Goal: Task Accomplishment & Management: Manage account settings

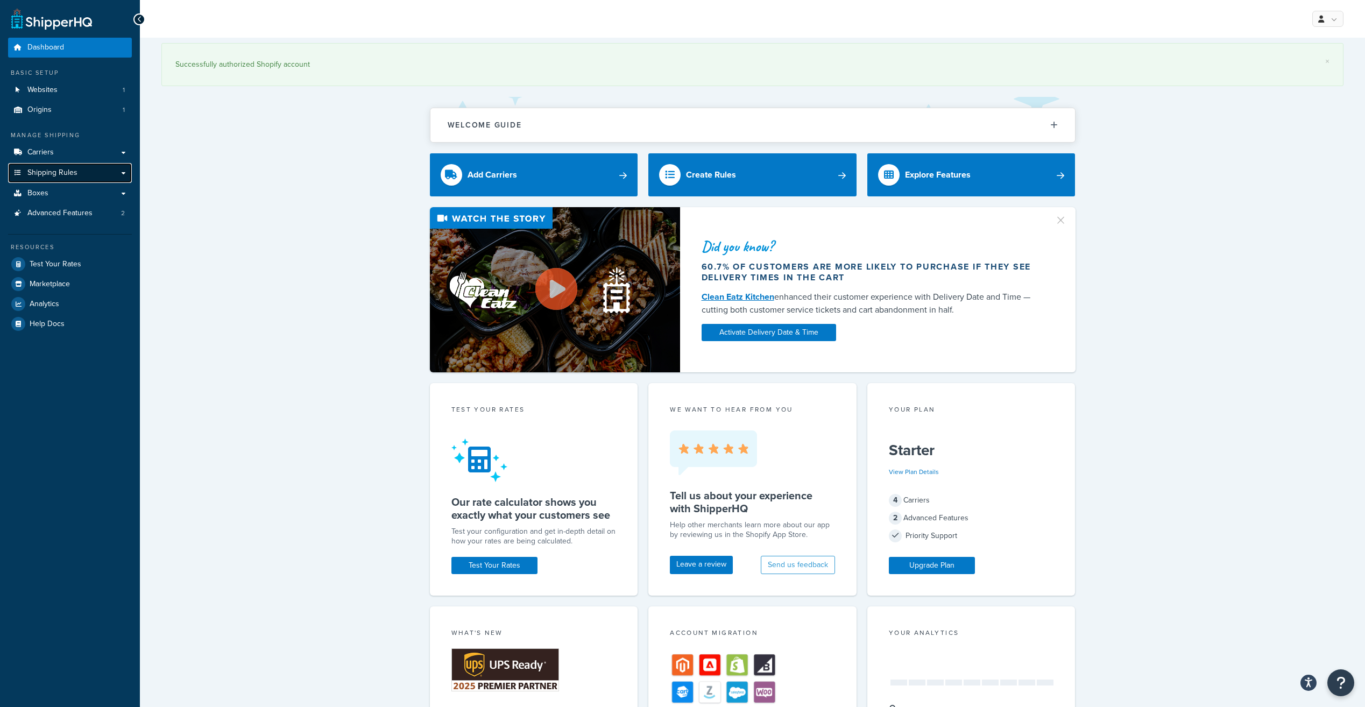
click at [79, 168] on link "Shipping Rules" at bounding box center [70, 173] width 124 height 20
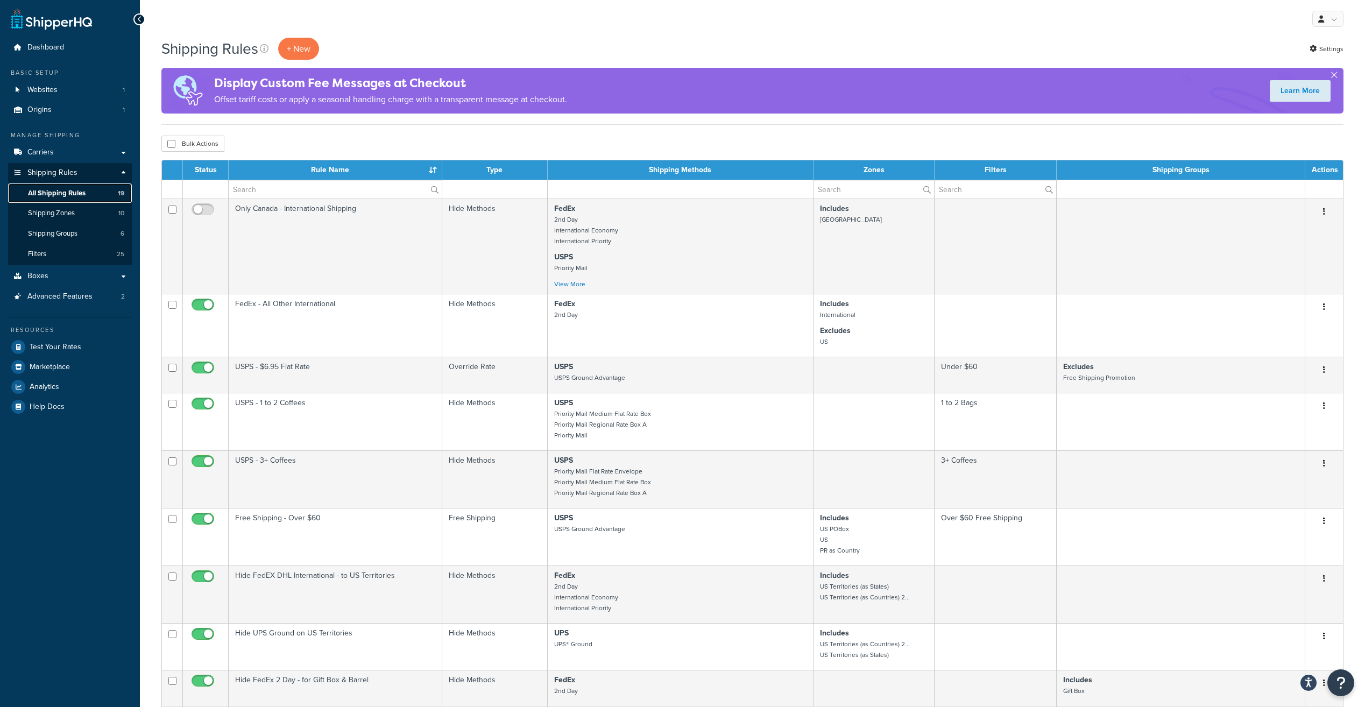
click at [83, 189] on span "All Shipping Rules" at bounding box center [57, 193] width 58 height 9
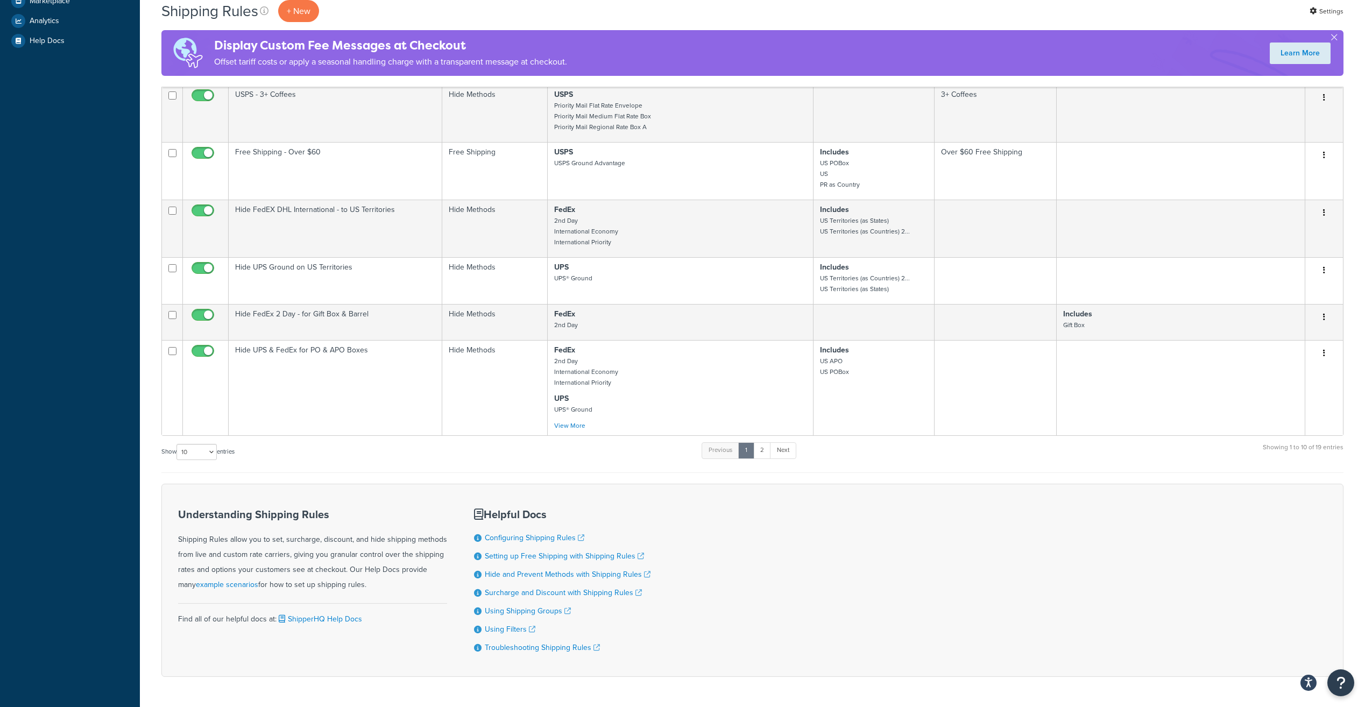
scroll to position [377, 0]
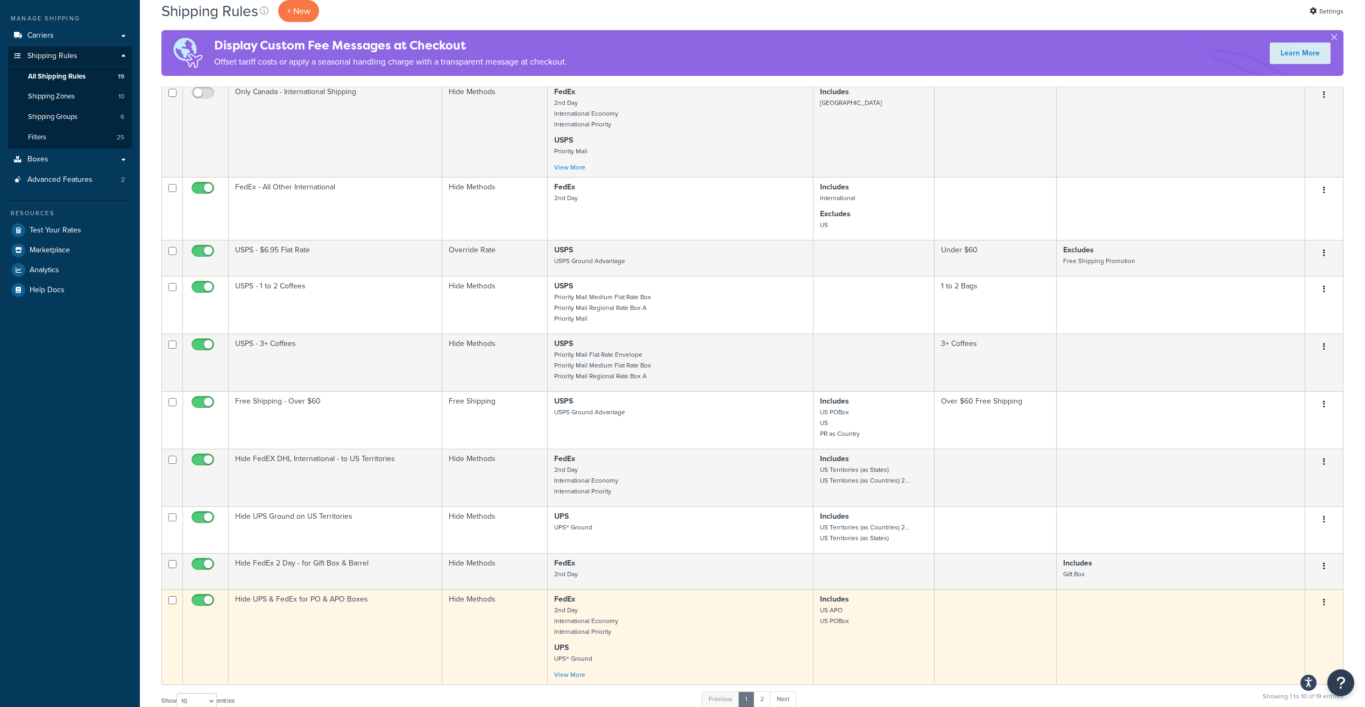
scroll to position [269, 0]
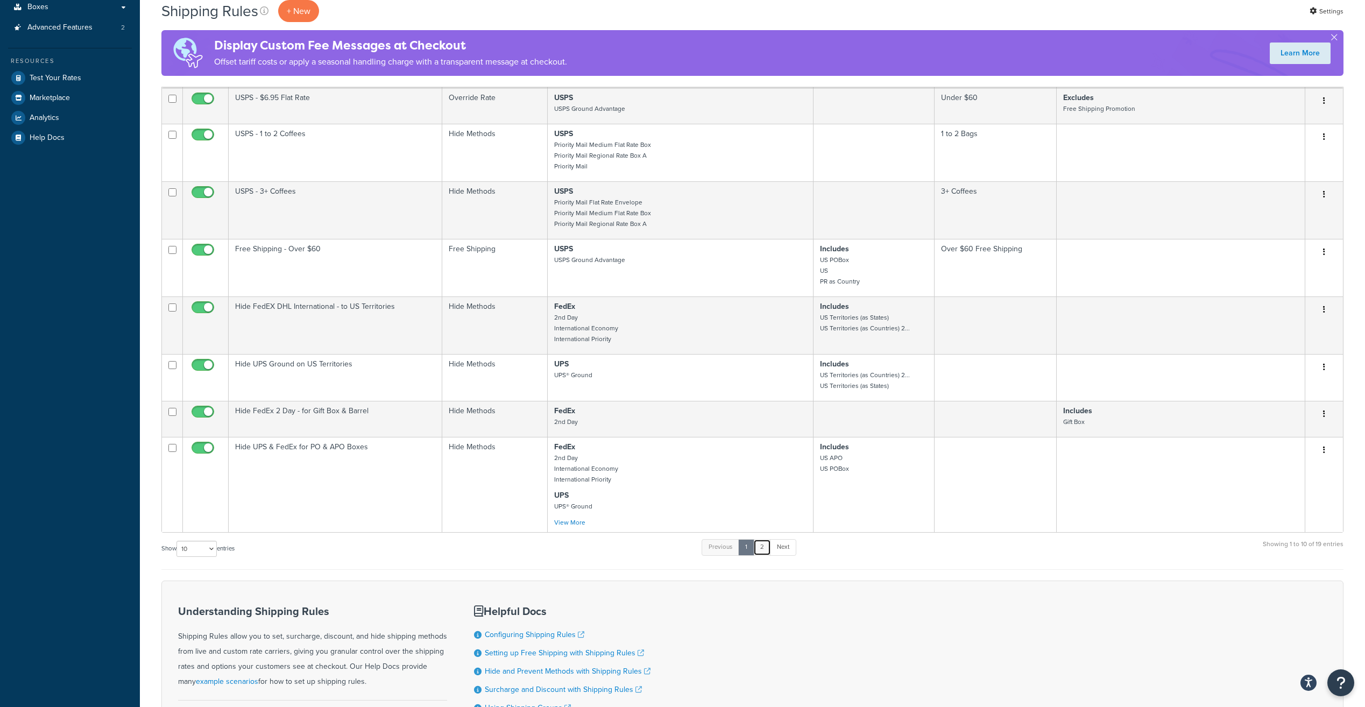
click at [771, 551] on link "2" at bounding box center [762, 547] width 18 height 16
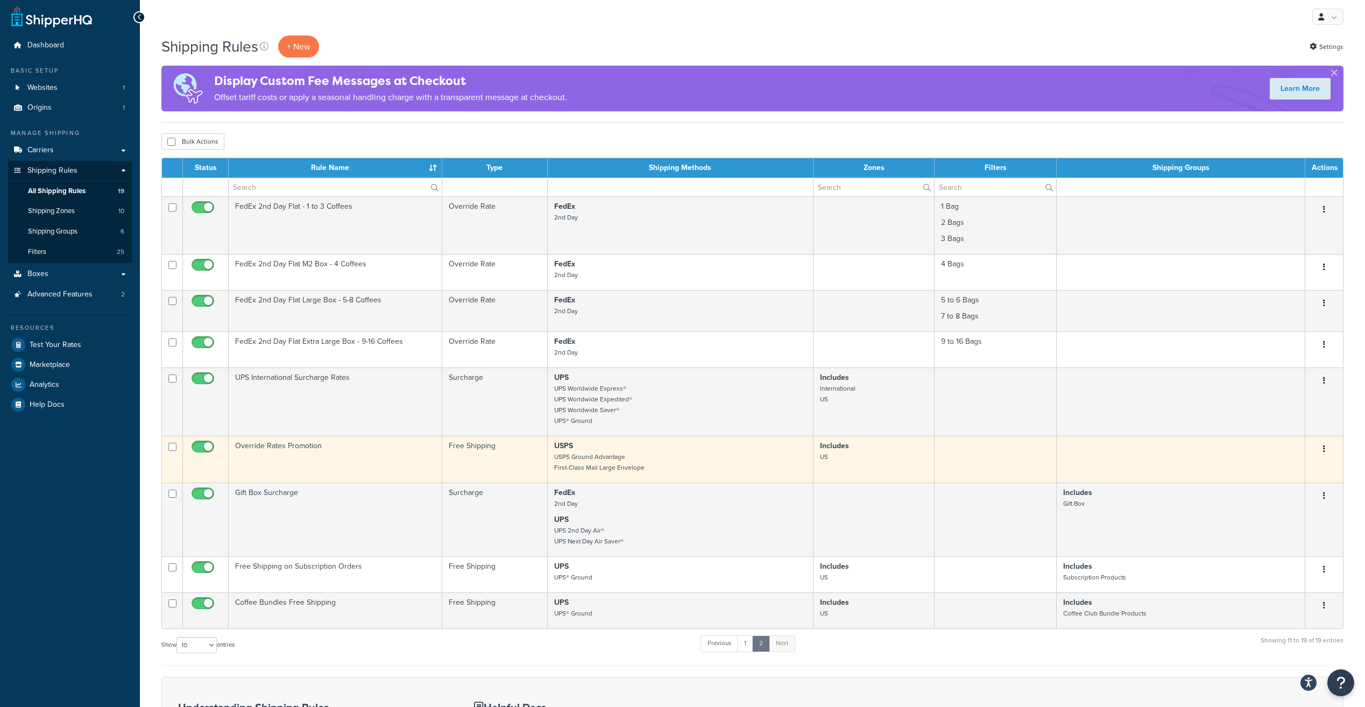
scroll to position [0, 0]
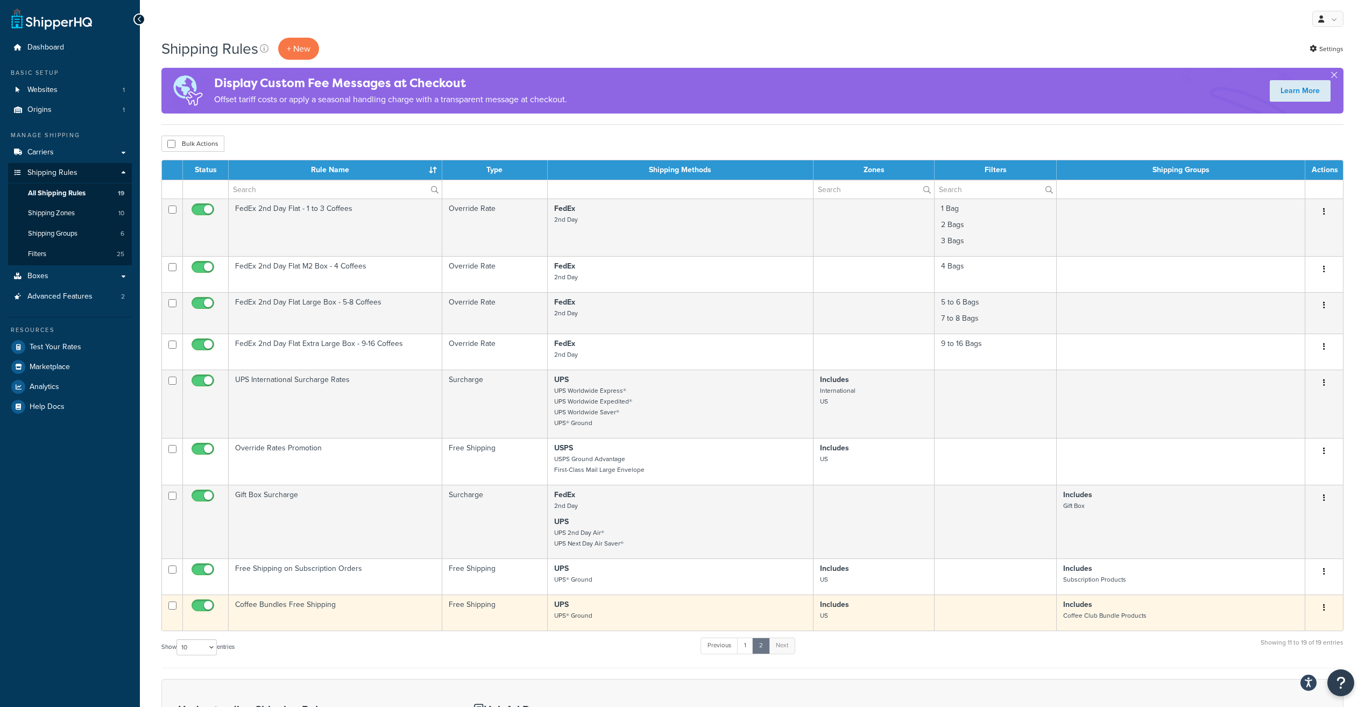
click at [386, 614] on td "Coffee Bundles Free Shipping" at bounding box center [336, 613] width 214 height 36
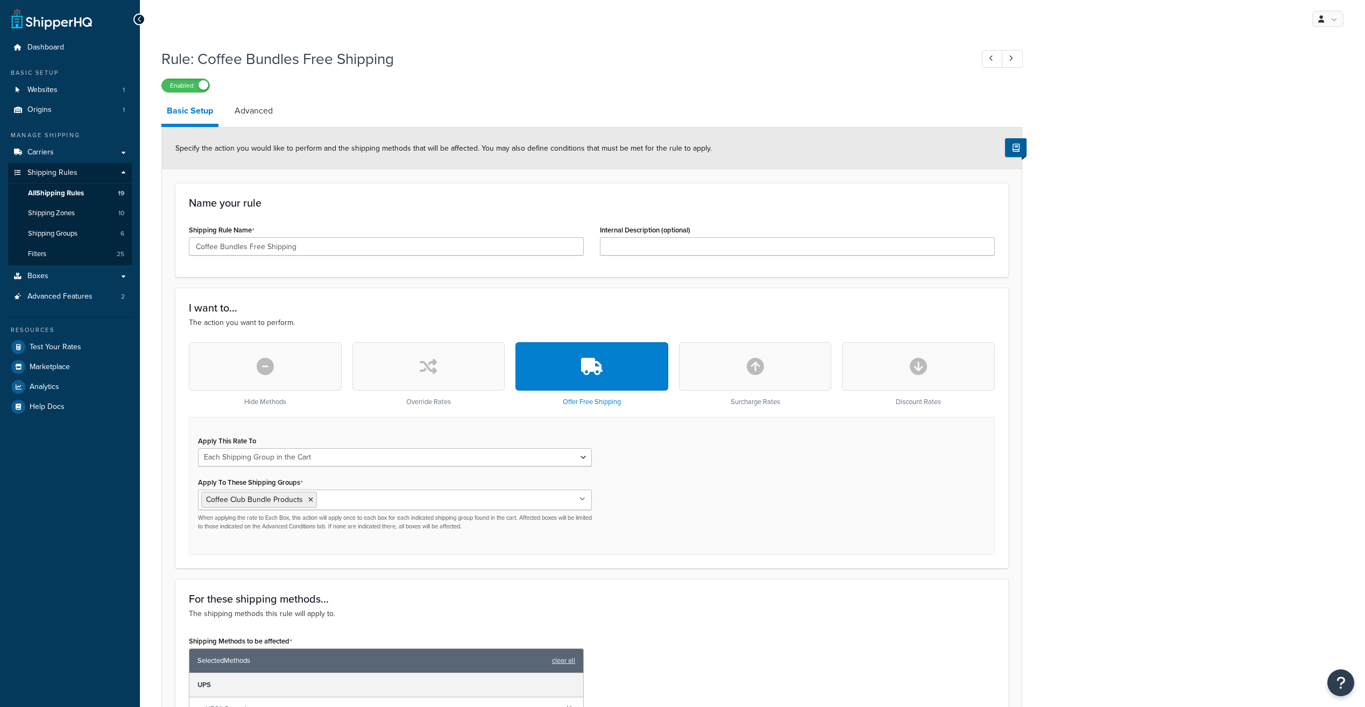
select select "SHIPPING_GROUP"
